Goal: Navigation & Orientation: Find specific page/section

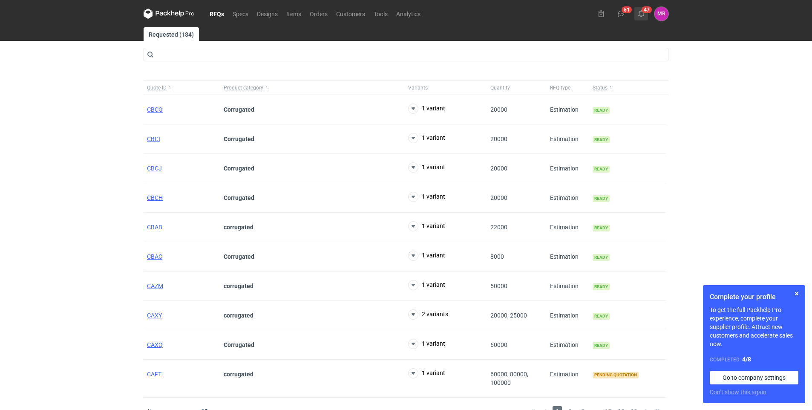
click at [643, 14] on use at bounding box center [641, 13] width 6 height 7
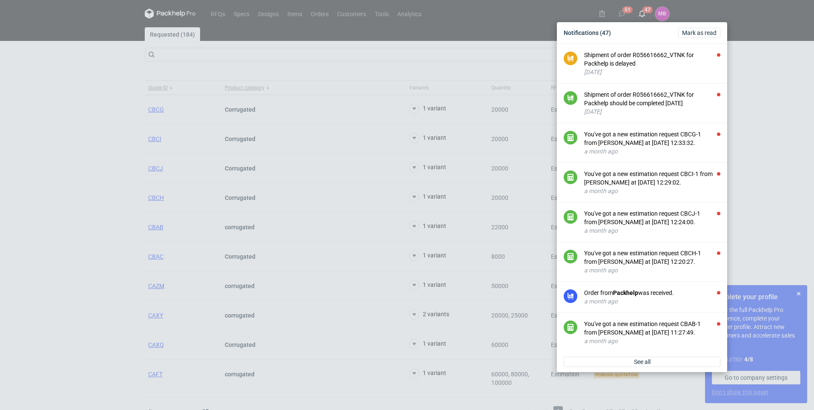
click at [631, 13] on div "Notifications (47) Mark as read Shipment of order R056616662_VTNK for Packhelp …" at bounding box center [407, 205] width 814 height 410
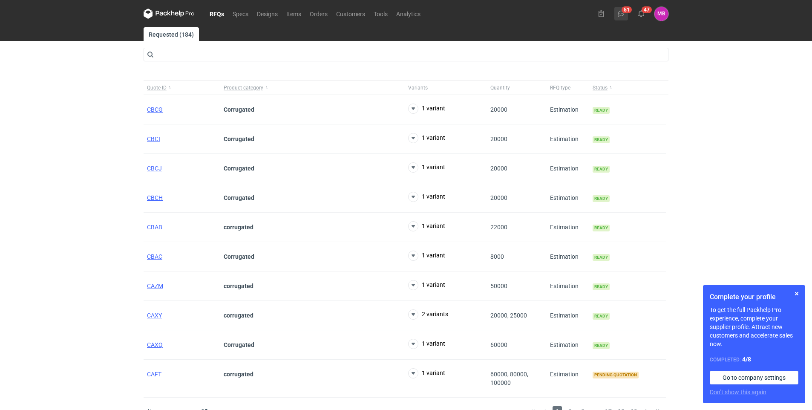
click at [620, 13] on icon at bounding box center [621, 13] width 7 height 7
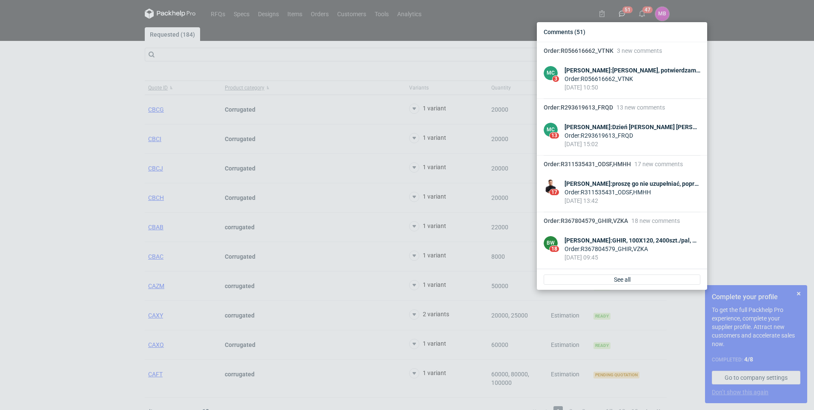
click at [747, 81] on div "Comments (51) Order : R056616662_VTNK 3 new comments MC 3 [PERSON_NAME] : [PERS…" at bounding box center [407, 205] width 814 height 410
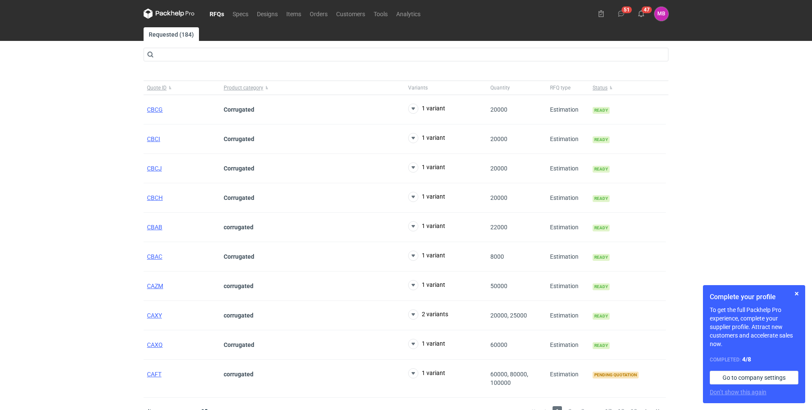
click at [217, 13] on link "RFQs" at bounding box center [216, 14] width 23 height 10
